Goal: Task Accomplishment & Management: Manage account settings

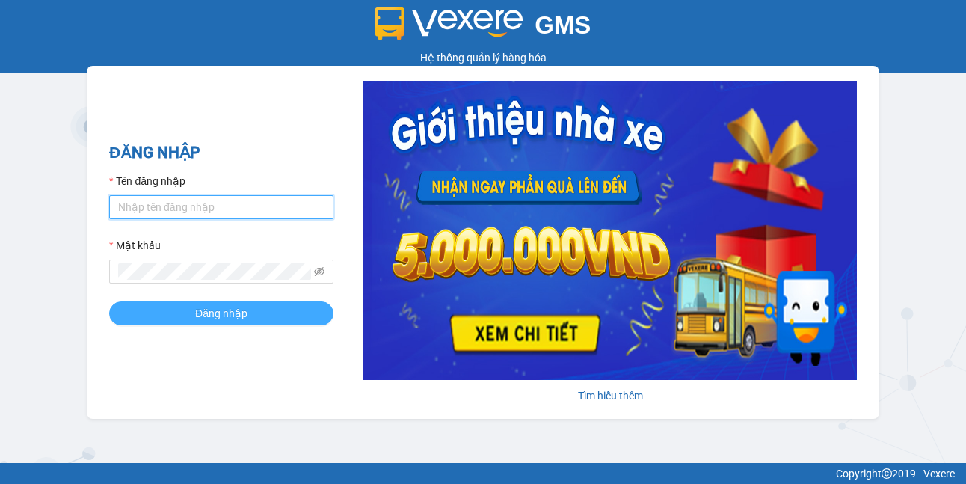
type input "bpansuong.dongphuoc"
click at [179, 309] on button "Đăng nhập" at bounding box center [221, 313] width 224 height 24
